Goal: Find specific page/section: Find specific page/section

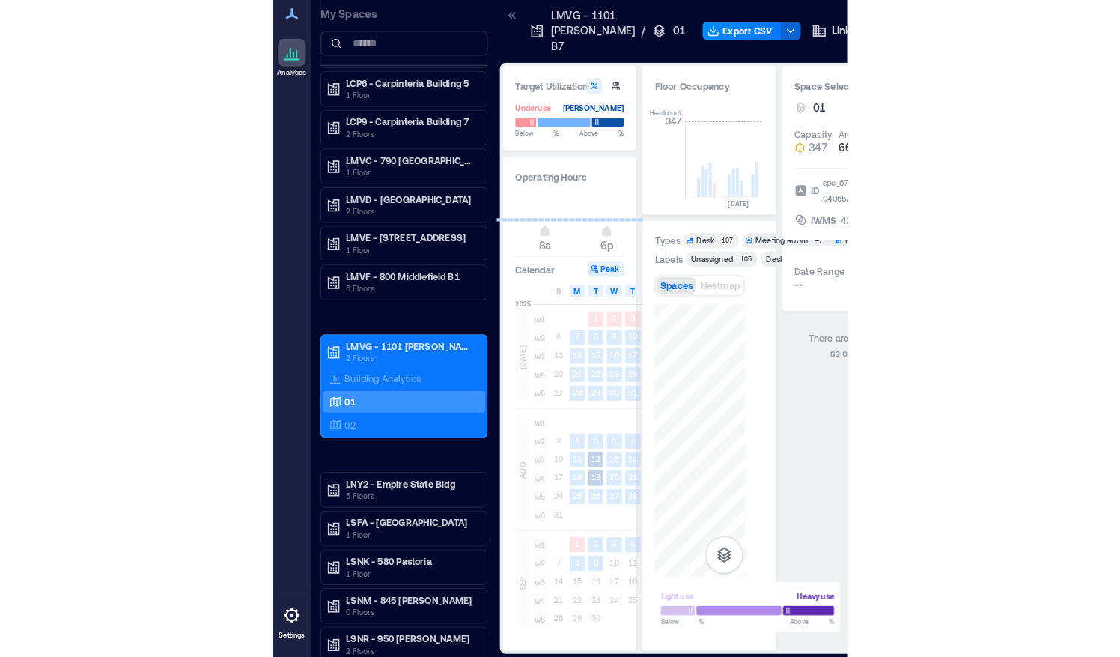
scroll to position [0, 2090]
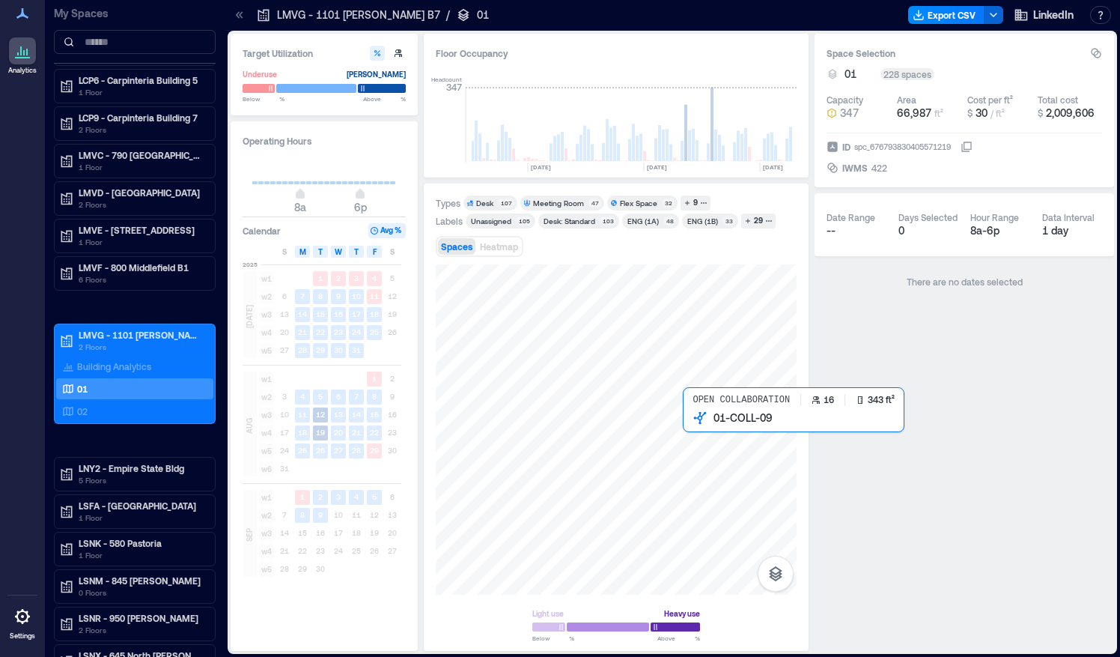
click at [704, 432] on div at bounding box center [616, 429] width 361 height 330
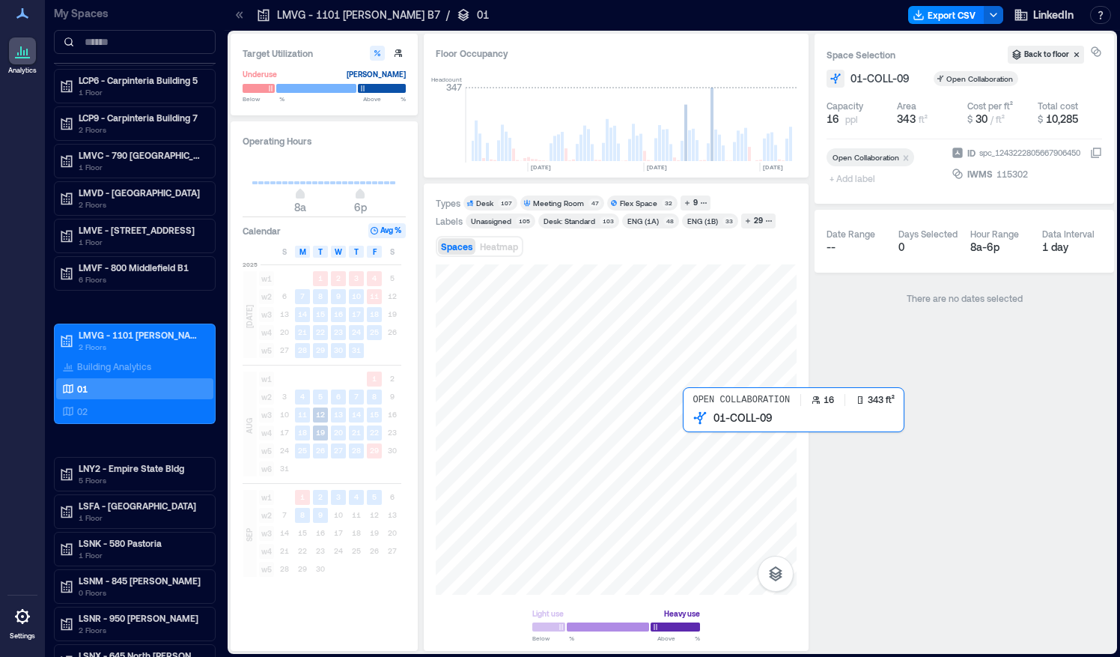
click at [717, 440] on div at bounding box center [616, 429] width 361 height 330
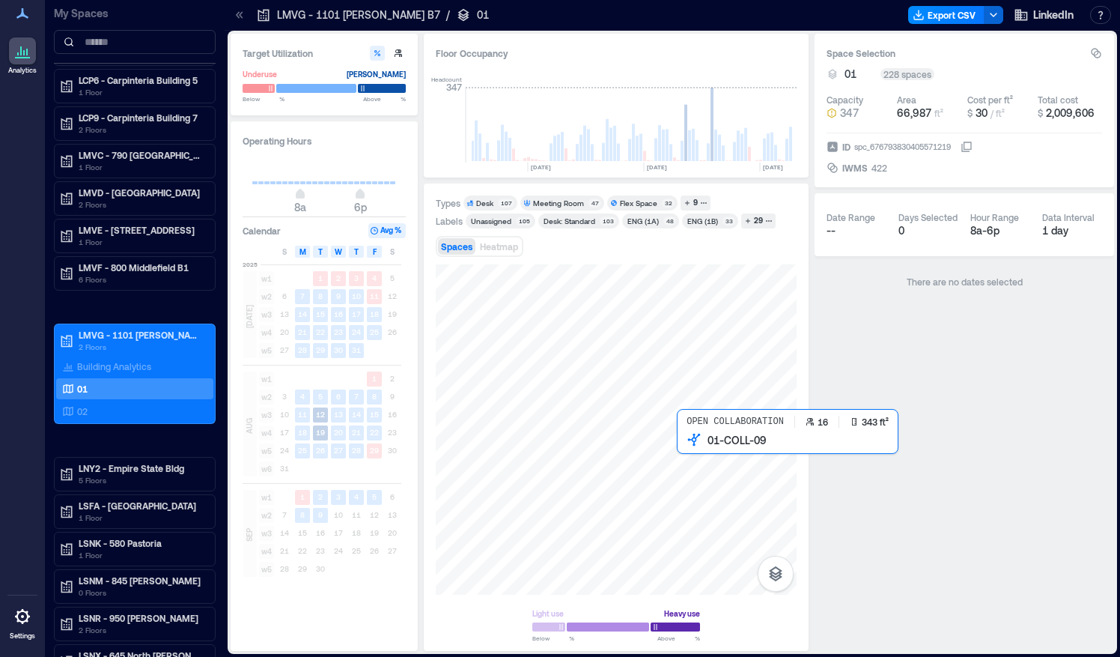
click at [719, 458] on div at bounding box center [616, 429] width 361 height 330
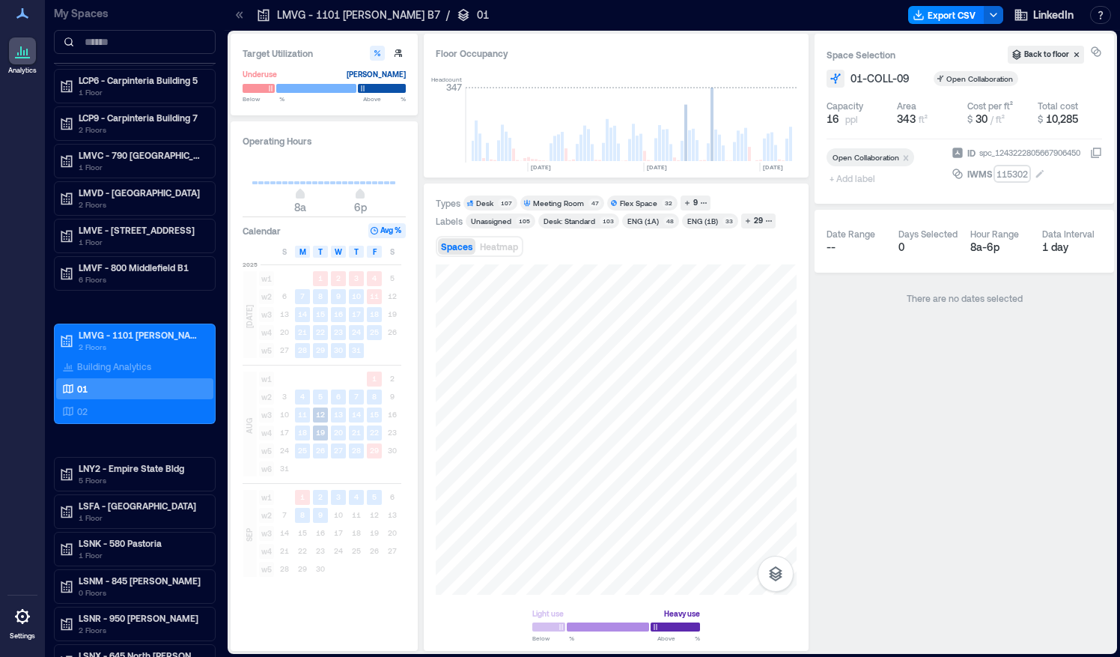
click at [1017, 169] on div "115302" at bounding box center [1012, 173] width 34 height 15
click at [1017, 169] on input "******" at bounding box center [1046, 173] width 103 height 15
click at [987, 360] on div "Space Selection Back to floor 01-COLL-09 Open Collaboration Capacity 16 ppl Are…" at bounding box center [965, 342] width 300 height 617
